Goal: Use online tool/utility: Utilize a website feature to perform a specific function

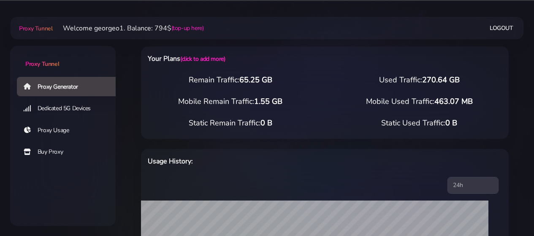
select select "US"
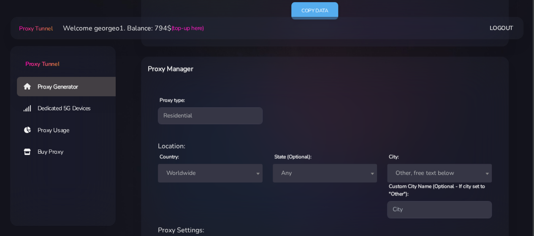
scroll to position [294, 0]
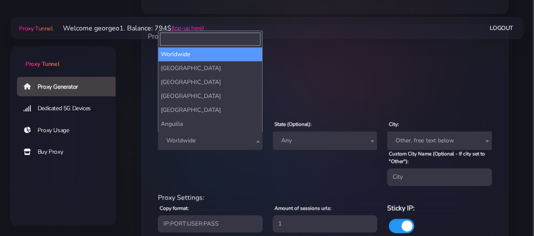
click at [224, 139] on span "Worldwide" at bounding box center [210, 141] width 95 height 12
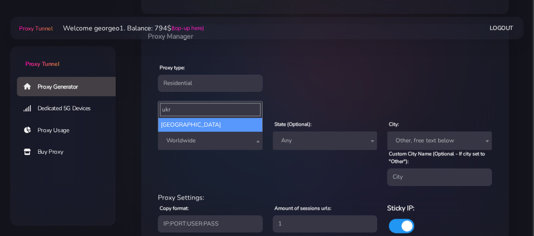
type input "ukr"
select select "UA"
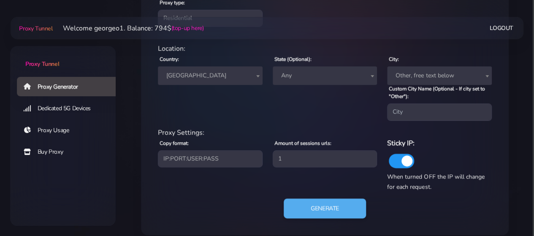
scroll to position [359, 0]
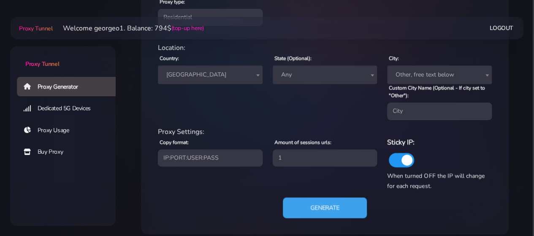
click at [303, 208] on button "Generate" at bounding box center [325, 207] width 84 height 21
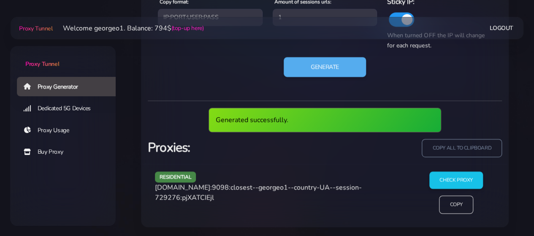
click at [195, 190] on span "[DOMAIN_NAME]:9098:closest--georgeo1--country-UA--session-729276:pjXATCIEjl" at bounding box center [258, 192] width 207 height 19
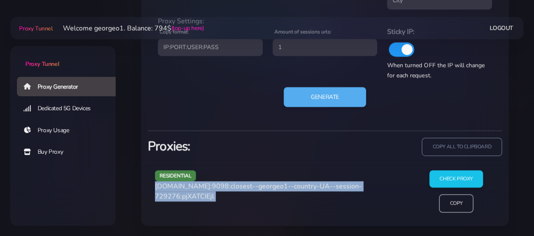
click at [195, 190] on span "[DOMAIN_NAME]:9098:closest--georgeo1--country-UA--session-729276:pjXATCIEjl" at bounding box center [258, 191] width 207 height 19
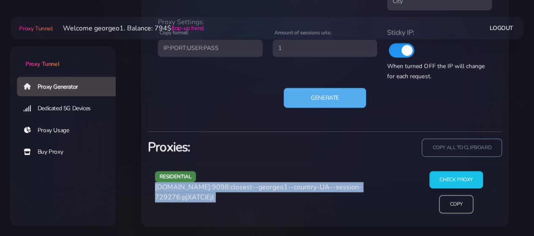
copy div "[DOMAIN_NAME]:9098:closest--georgeo1--country-UA--session-729276:pjXATCIEjl"
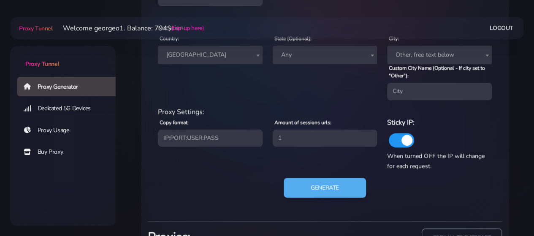
scroll to position [379, 0]
click at [215, 60] on span "[GEOGRAPHIC_DATA]" at bounding box center [210, 55] width 95 height 12
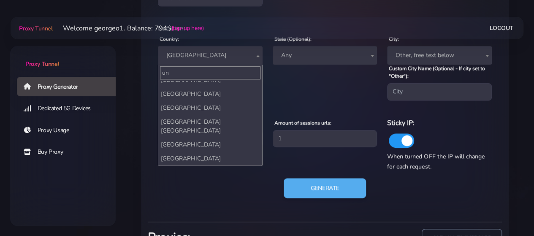
scroll to position [0, 0]
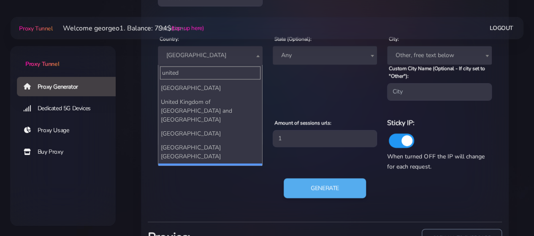
type input "united"
select select "US"
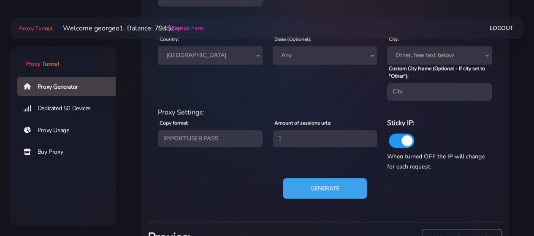
click at [331, 188] on button "Generate" at bounding box center [325, 188] width 84 height 21
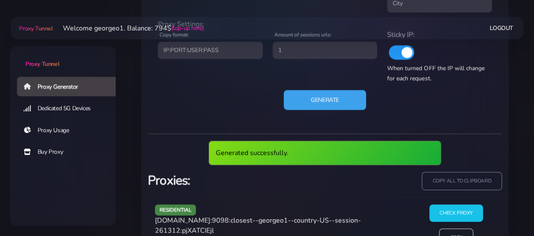
scroll to position [472, 0]
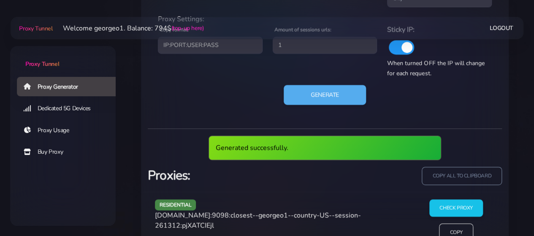
click at [193, 214] on span "[DOMAIN_NAME]:9098:closest--georgeo1--country-US--session-261312:pjXATCIEjl" at bounding box center [258, 220] width 206 height 19
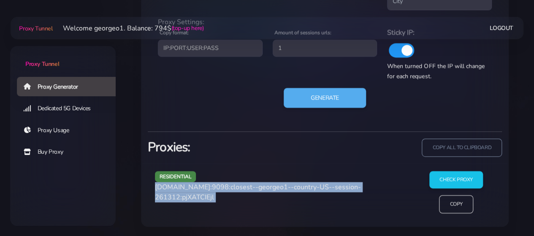
click at [193, 214] on div "residential [DOMAIN_NAME]:9098:closest--georgeo1--country-US--session-261312:pj…" at bounding box center [281, 195] width 263 height 49
copy div "[DOMAIN_NAME]:9098:closest--georgeo1--country-US--session-261312:pjXATCIEjl"
